Goal: Task Accomplishment & Management: Manage account settings

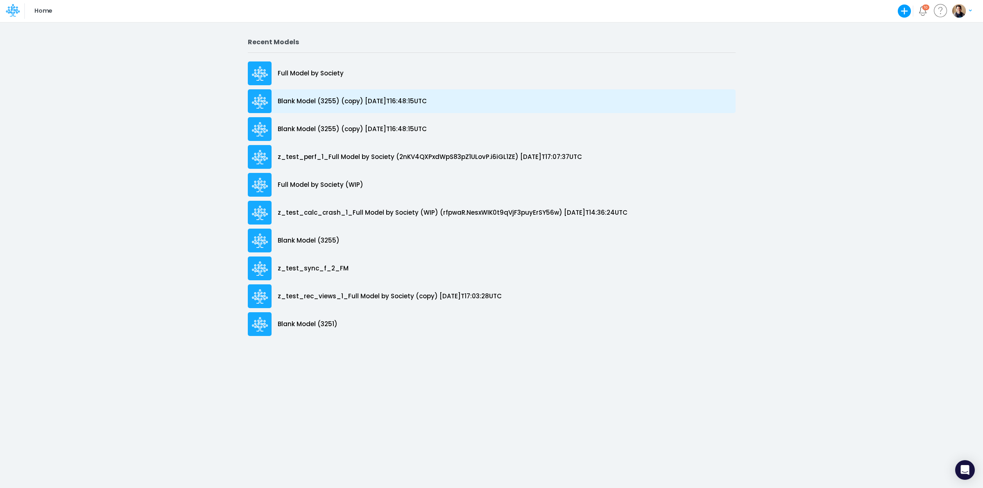
click at [360, 102] on p "Blank Model (3255) (copy) [DATE]T16:48:15UTC" at bounding box center [352, 101] width 149 height 9
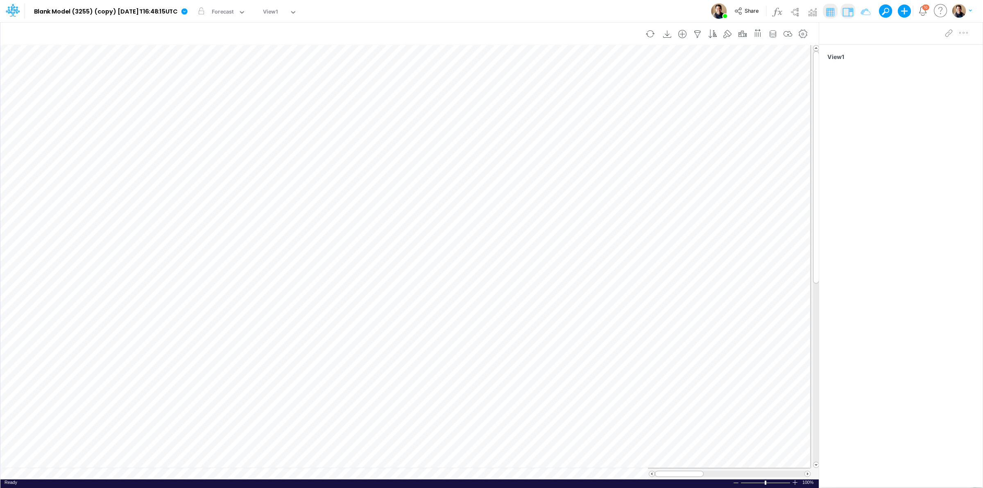
scroll to position [0, 0]
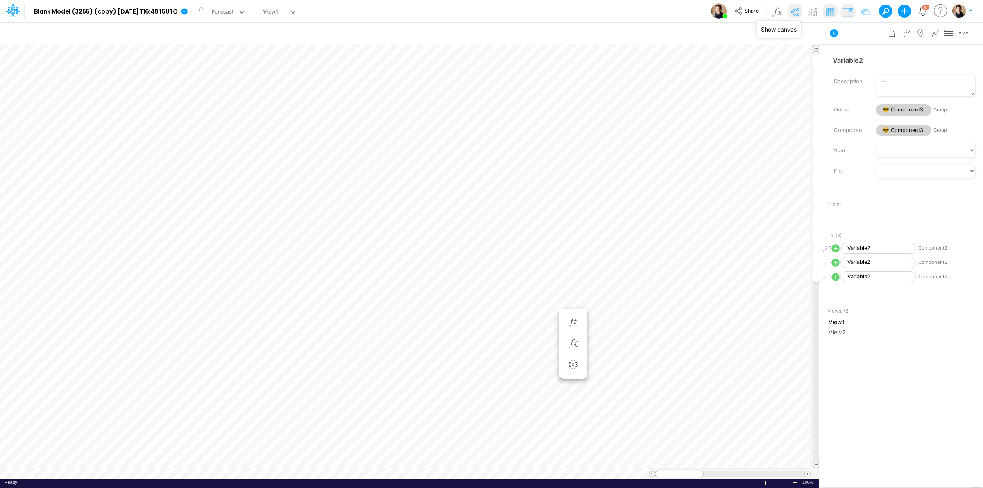
click at [793, 13] on img at bounding box center [794, 11] width 13 height 13
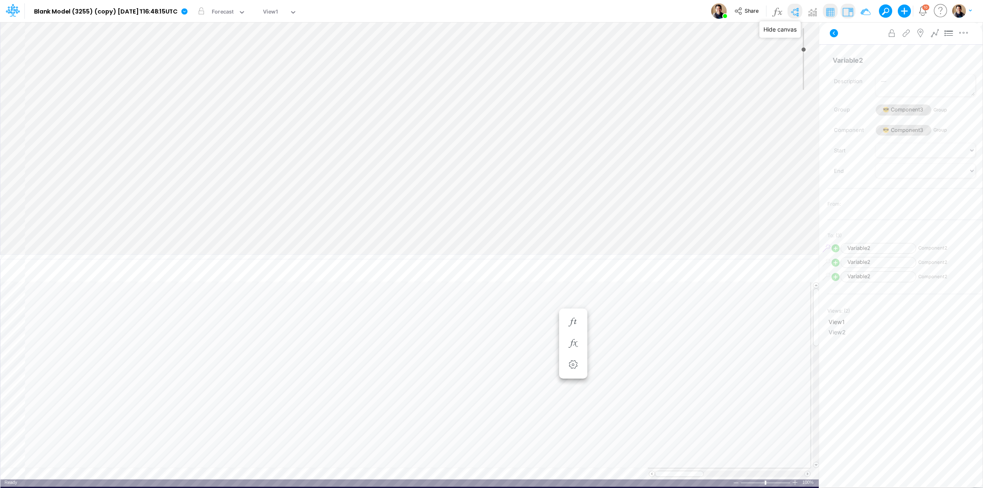
type input "0"
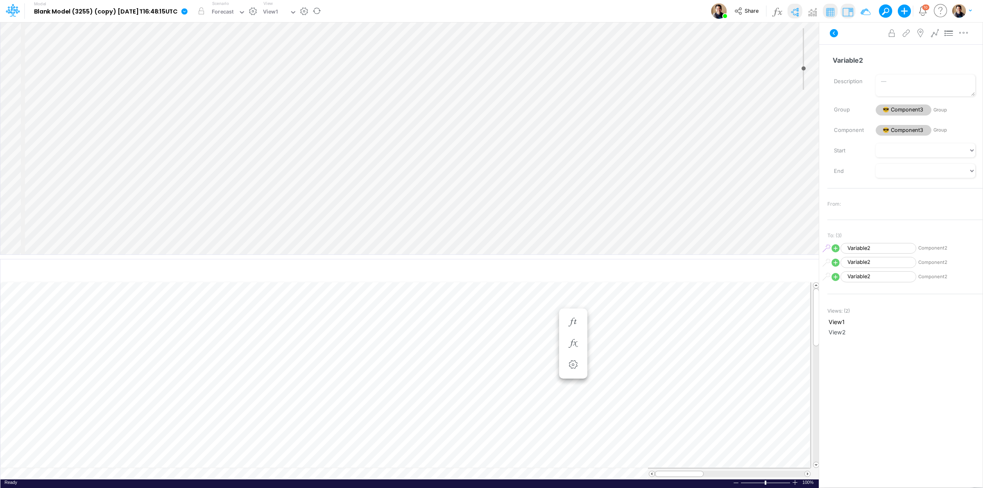
select select "Horizontal"
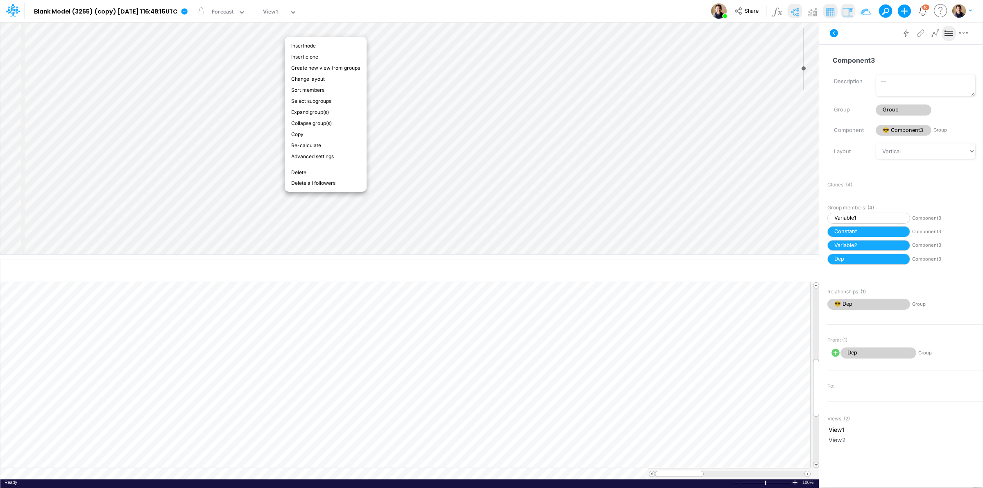
click at [504, 9] on div "Model Blank Model (3255) (copy) [DATE]T16:48:15UTC Edit model settings Duplicat…" at bounding box center [491, 11] width 884 height 22
click at [332, 180] on li "Delete all followers" at bounding box center [324, 185] width 82 height 11
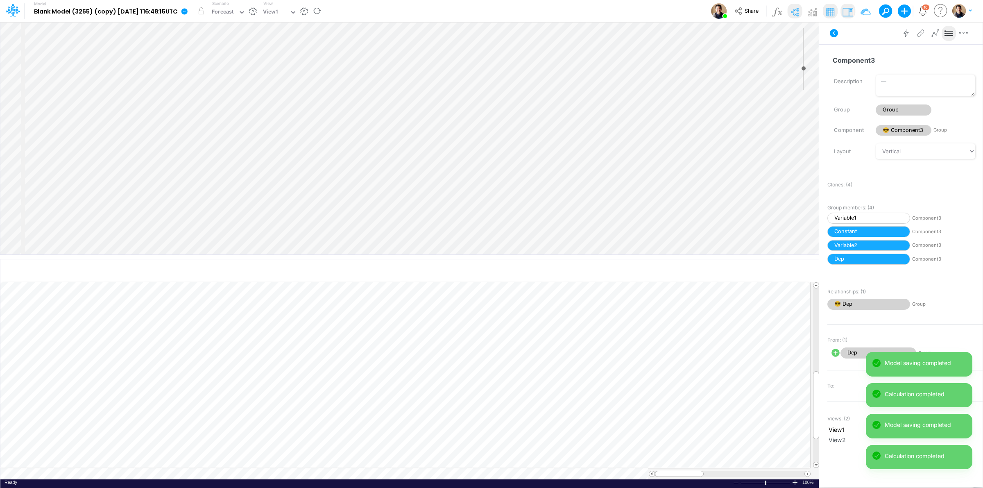
click at [188, 10] on icon at bounding box center [184, 11] width 6 height 6
click at [246, 83] on button "View model info" at bounding box center [226, 85] width 88 height 13
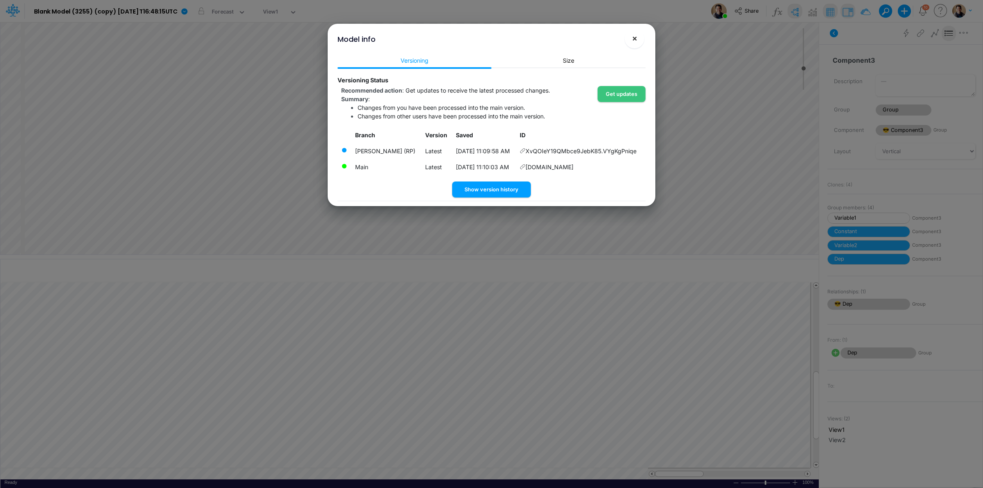
click at [635, 36] on span "×" at bounding box center [634, 38] width 5 height 10
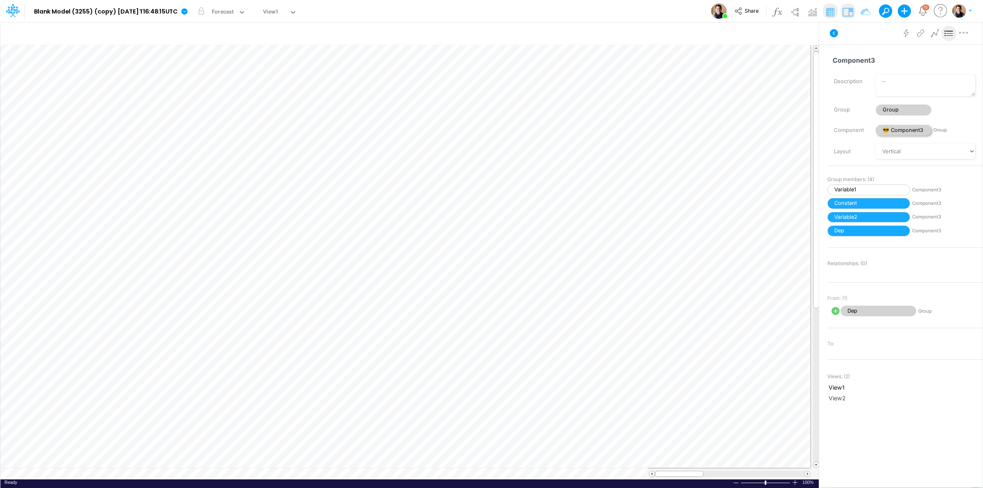
click at [908, 131] on span "😎 Component3" at bounding box center [903, 130] width 56 height 11
click at [902, 107] on span "Group" at bounding box center [903, 109] width 56 height 11
select select "Horizontal"
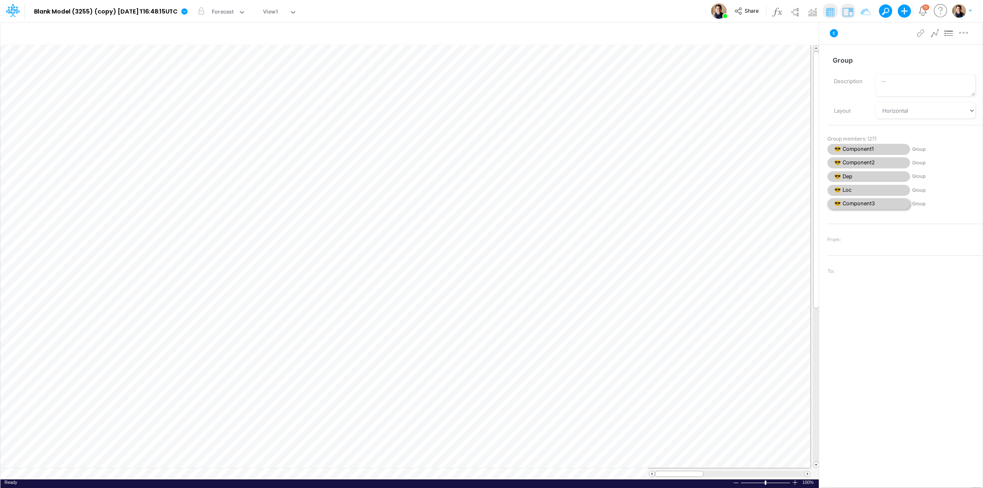
click at [875, 206] on span "😎 Component3" at bounding box center [868, 203] width 83 height 11
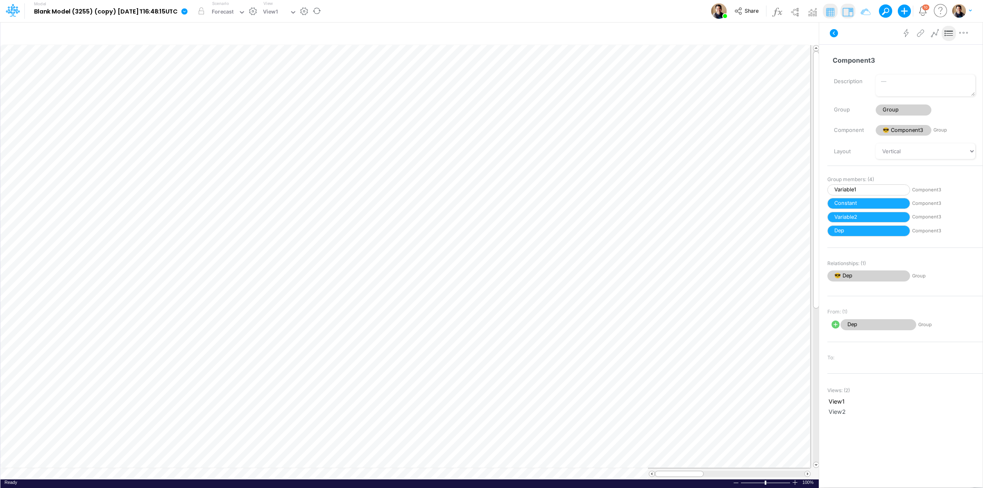
click at [188, 14] on icon at bounding box center [184, 11] width 6 height 6
click at [235, 84] on button "View model info" at bounding box center [226, 85] width 88 height 13
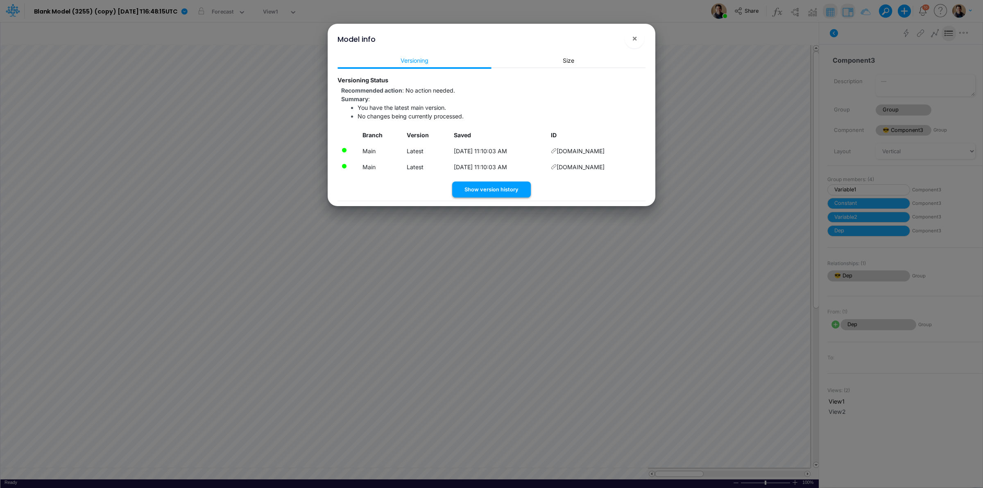
click at [505, 189] on button "Show version history" at bounding box center [491, 189] width 79 height 16
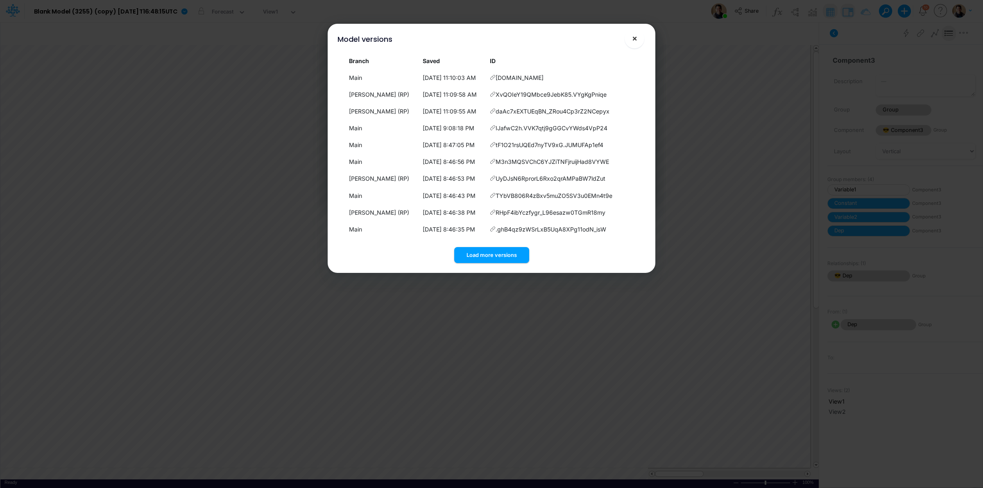
click at [633, 37] on span "×" at bounding box center [634, 38] width 5 height 10
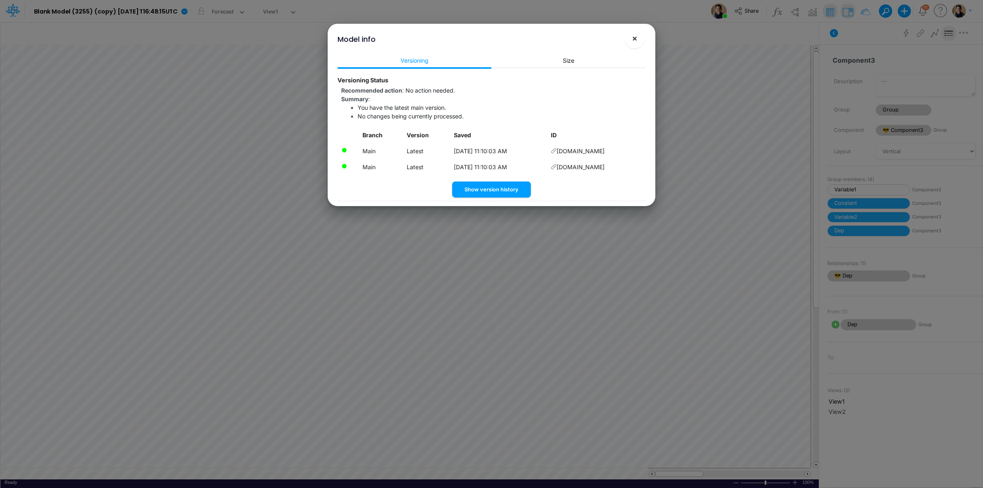
click at [636, 39] on span "×" at bounding box center [634, 38] width 5 height 10
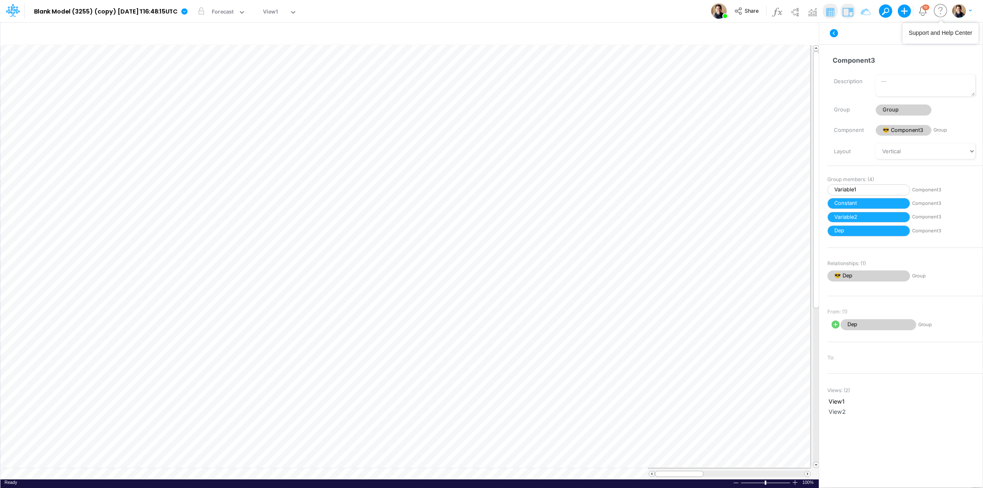
click at [957, 7] on img "button" at bounding box center [959, 11] width 14 height 14
click at [188, 10] on icon at bounding box center [184, 11] width 6 height 6
click at [231, 84] on button "View model info" at bounding box center [226, 85] width 88 height 13
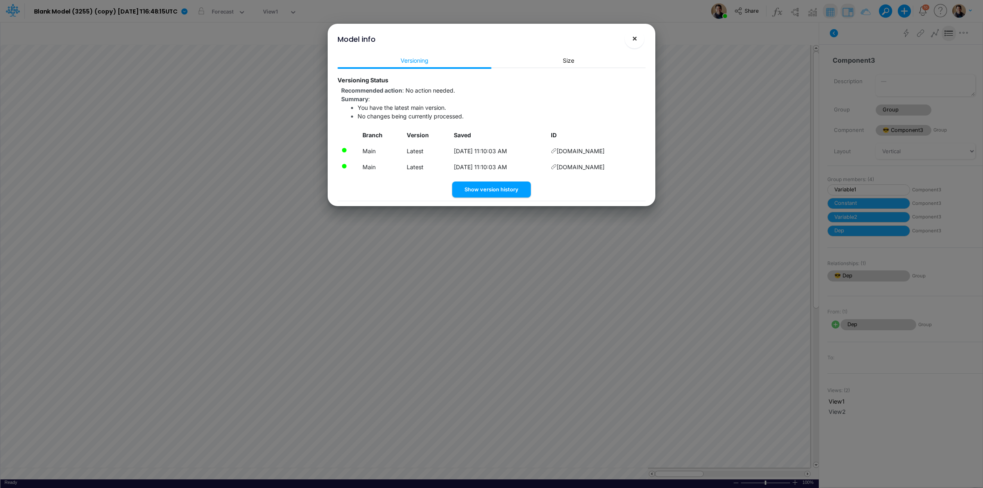
click at [638, 33] on button "×" at bounding box center [634, 39] width 20 height 20
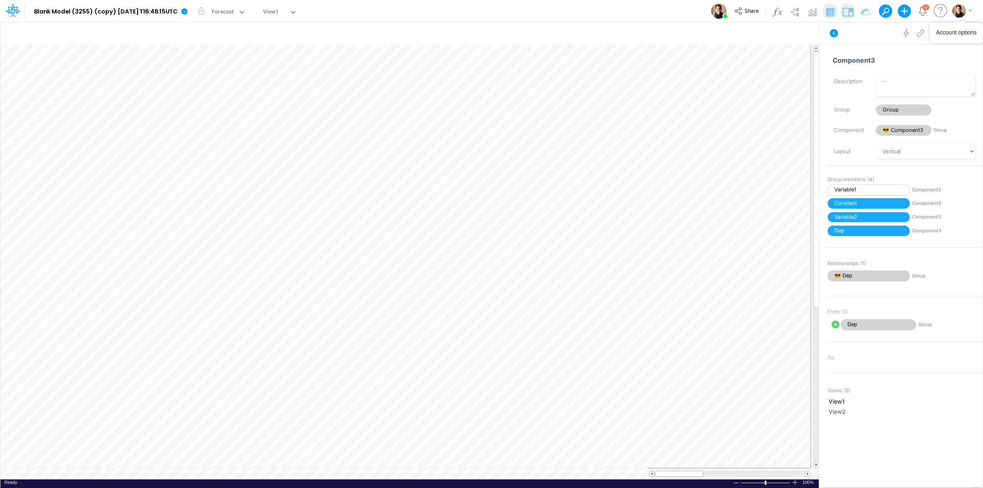
click at [953, 9] on img "button" at bounding box center [959, 11] width 14 height 14
click at [905, 50] on button "Log out" at bounding box center [928, 48] width 88 height 13
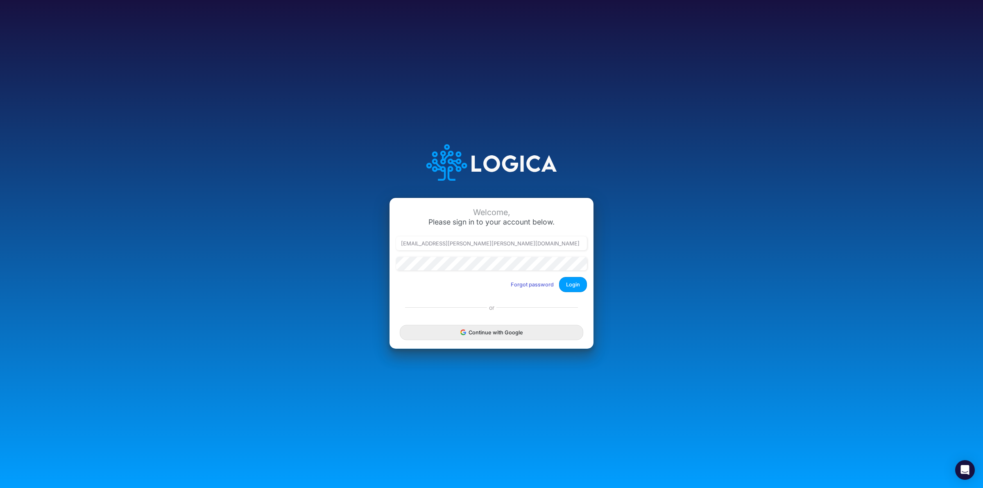
type input "leandro.castro+hc@logica.cloud"
click at [579, 282] on button "Login" at bounding box center [573, 284] width 28 height 15
